Goal: Check status: Check status

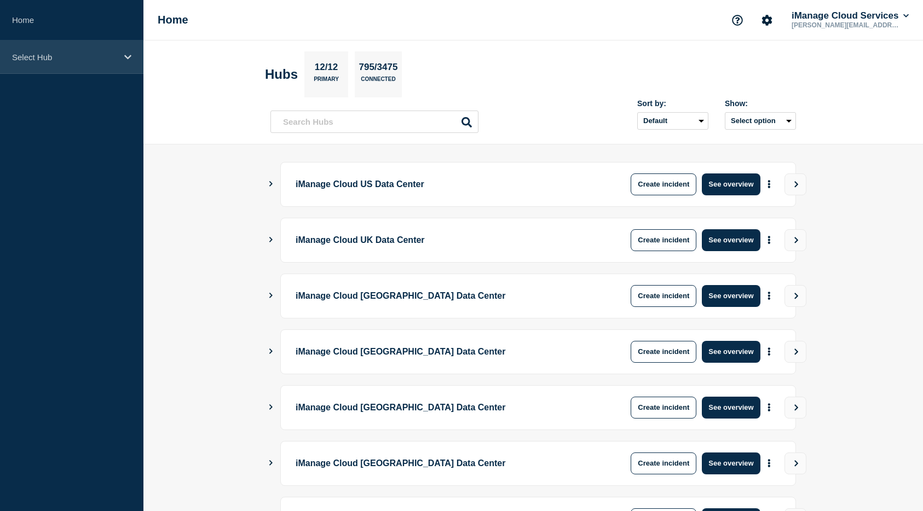
click at [74, 64] on div "Select Hub" at bounding box center [71, 57] width 143 height 33
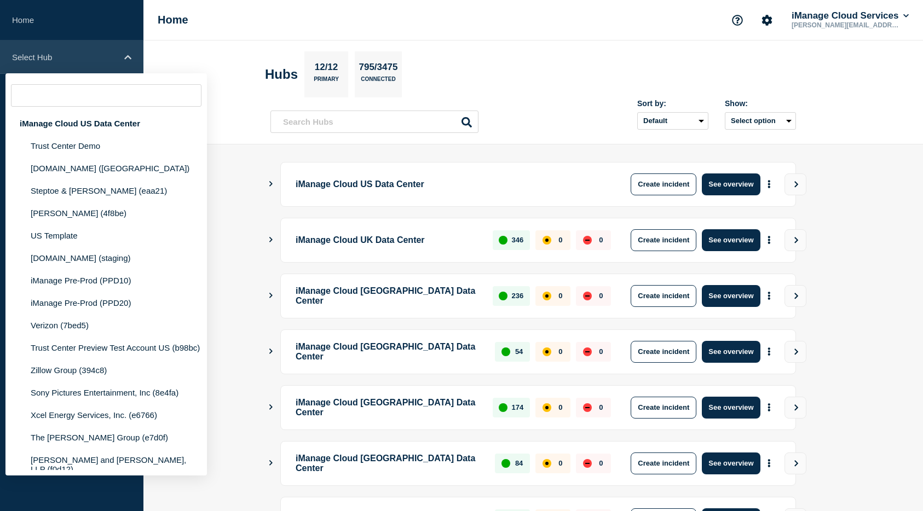
click at [72, 57] on p "Select Hub" at bounding box center [64, 57] width 105 height 9
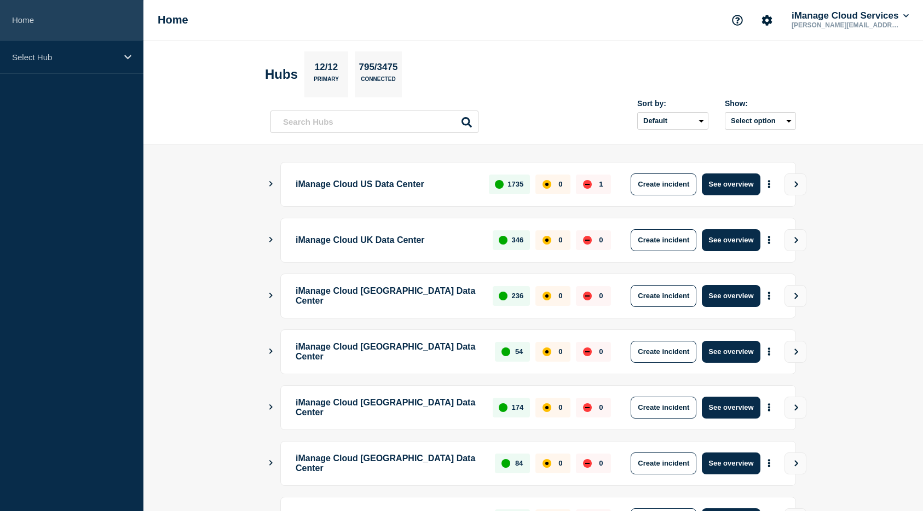
click at [52, 25] on link "Home" at bounding box center [71, 20] width 143 height 41
click at [68, 24] on link "Home" at bounding box center [71, 20] width 143 height 41
click at [270, 186] on icon "Show Connected Hubs" at bounding box center [270, 183] width 3 height 5
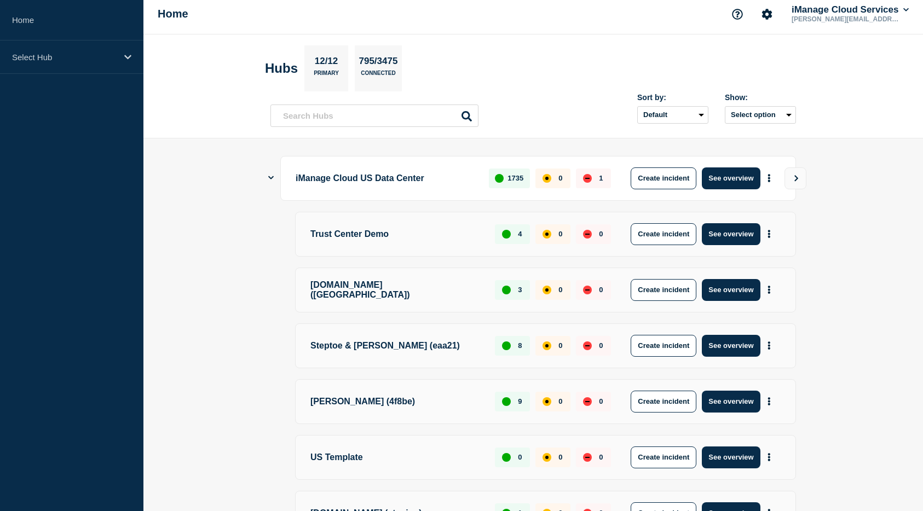
scroll to position [53, 0]
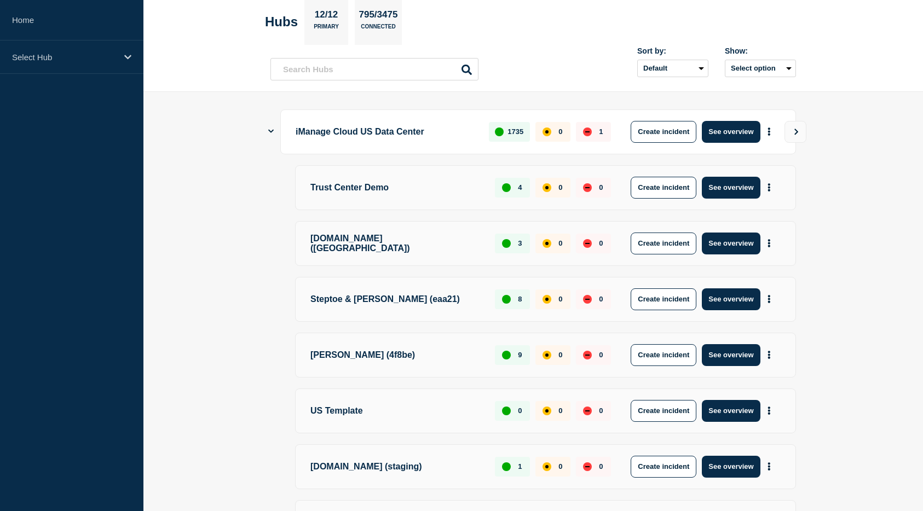
click at [272, 133] on icon "Show Connected Hubs" at bounding box center [270, 131] width 5 height 7
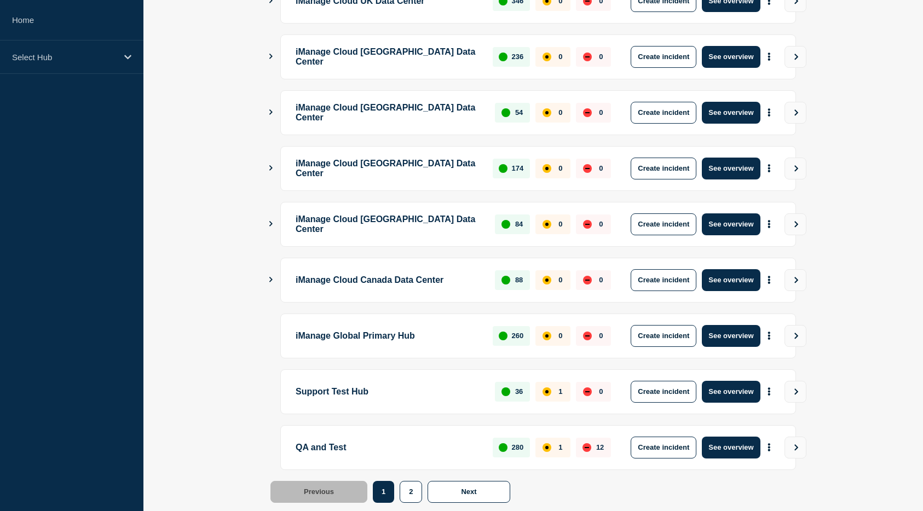
scroll to position [255, 0]
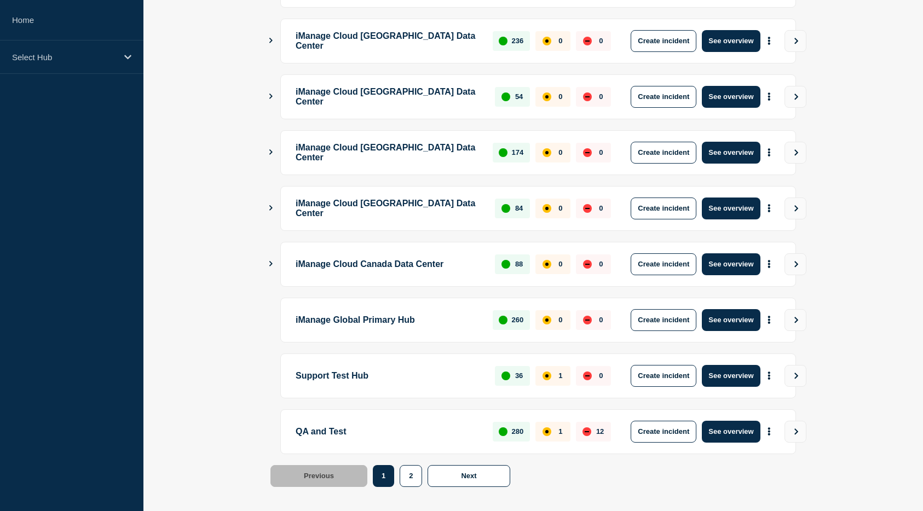
click at [166, 325] on main "iManage Cloud US Data Center 1735 0 1 Create incident See overview iManage Clou…" at bounding box center [533, 205] width 780 height 632
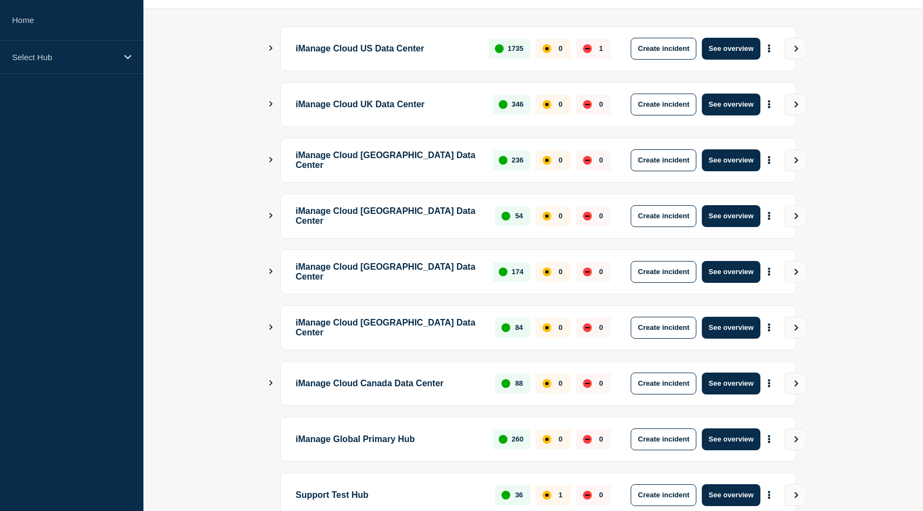
scroll to position [84, 0]
